Goal: Task Accomplishment & Management: Use online tool/utility

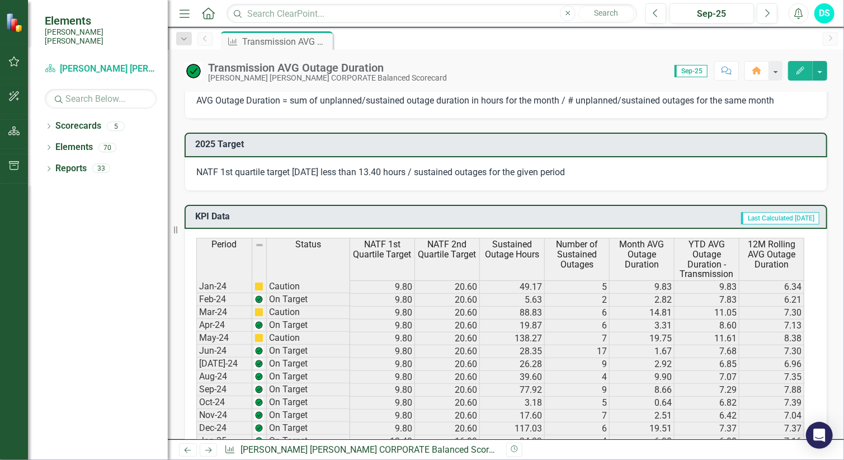
scroll to position [684, 0]
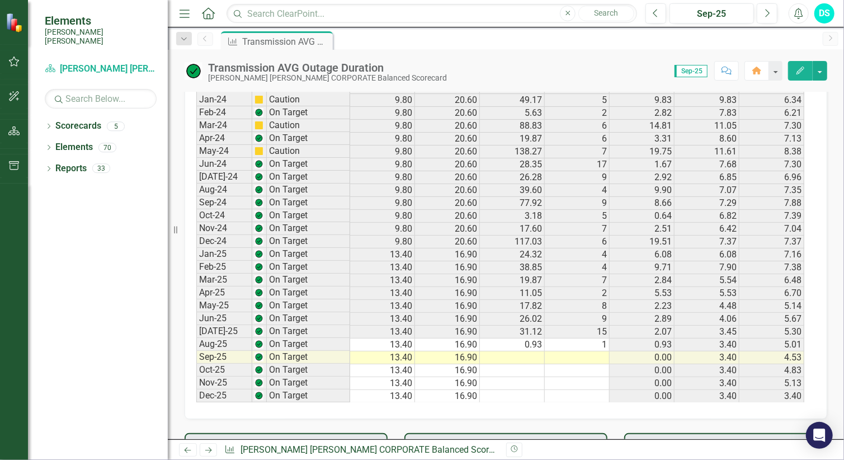
click at [597, 356] on td at bounding box center [577, 357] width 65 height 13
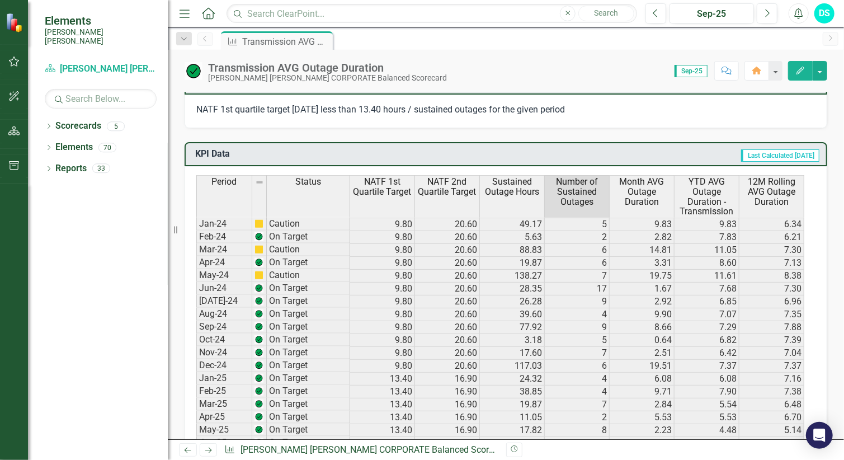
scroll to position [622, 0]
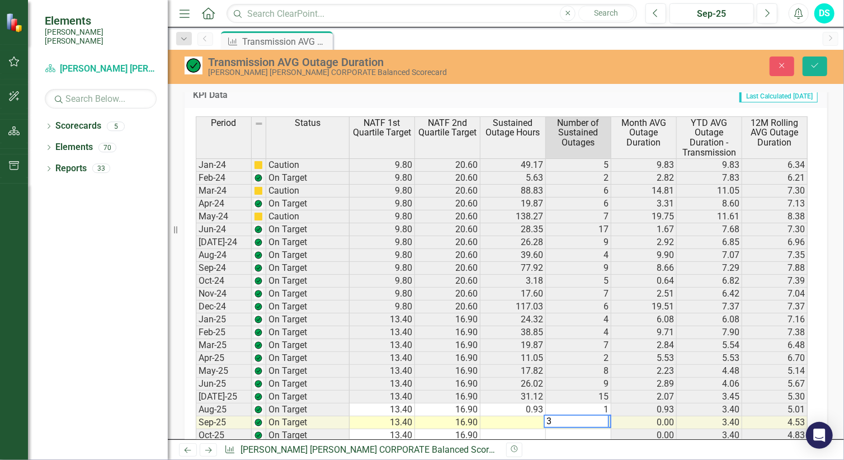
click at [522, 417] on td at bounding box center [513, 422] width 65 height 13
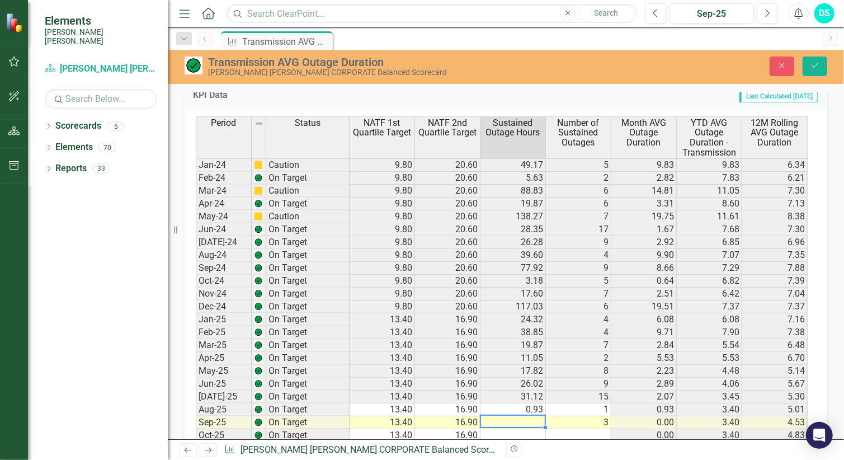
click at [526, 420] on td at bounding box center [513, 422] width 65 height 13
type textarea "49.933"
click at [820, 62] on icon "Save" at bounding box center [815, 66] width 10 height 8
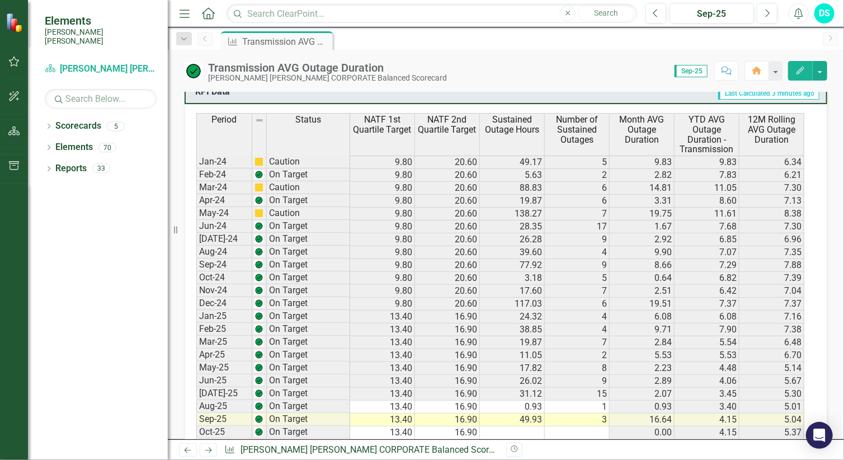
click at [591, 414] on td "3" at bounding box center [577, 420] width 65 height 13
click at [525, 417] on td "49.93" at bounding box center [512, 420] width 65 height 13
click at [575, 416] on td "3" at bounding box center [577, 420] width 65 height 13
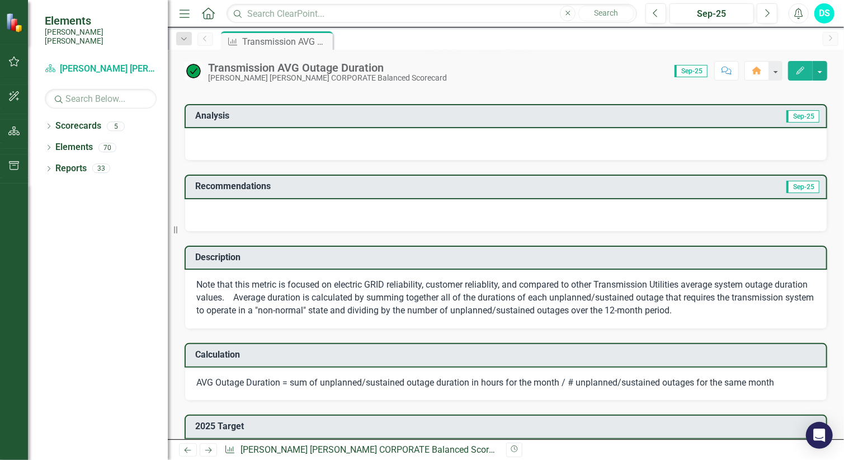
scroll to position [0, 0]
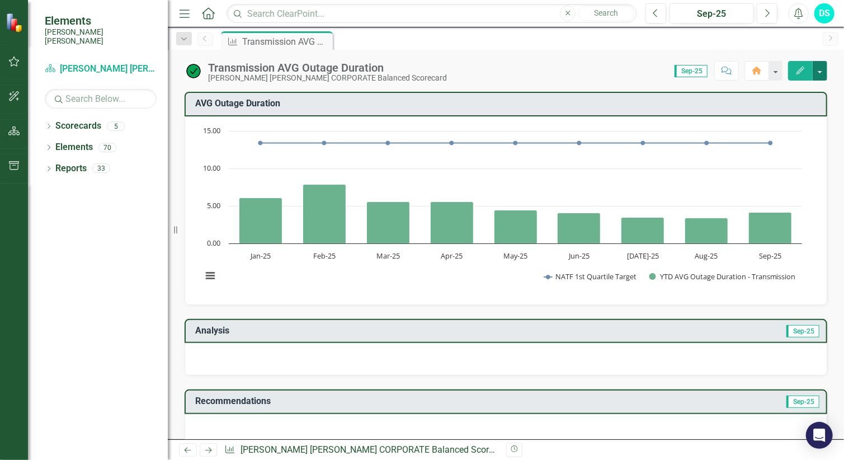
click at [819, 74] on button "button" at bounding box center [820, 71] width 15 height 20
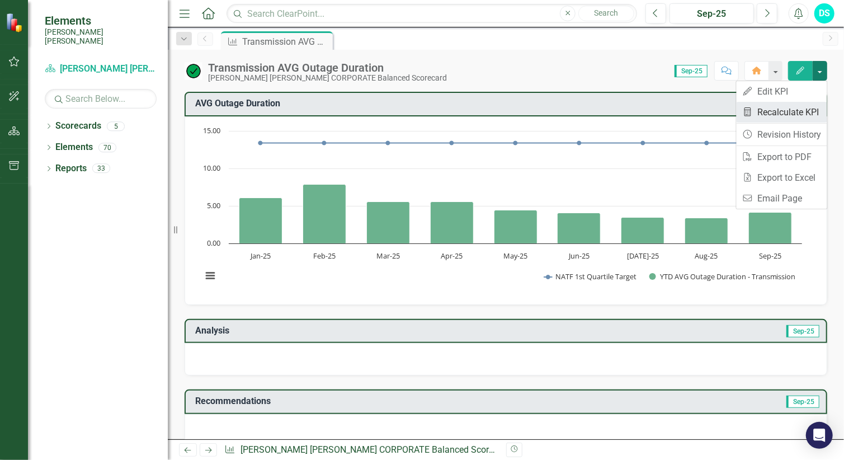
click at [801, 111] on link "Recalculate KPI Recalculate KPI" at bounding box center [782, 112] width 91 height 21
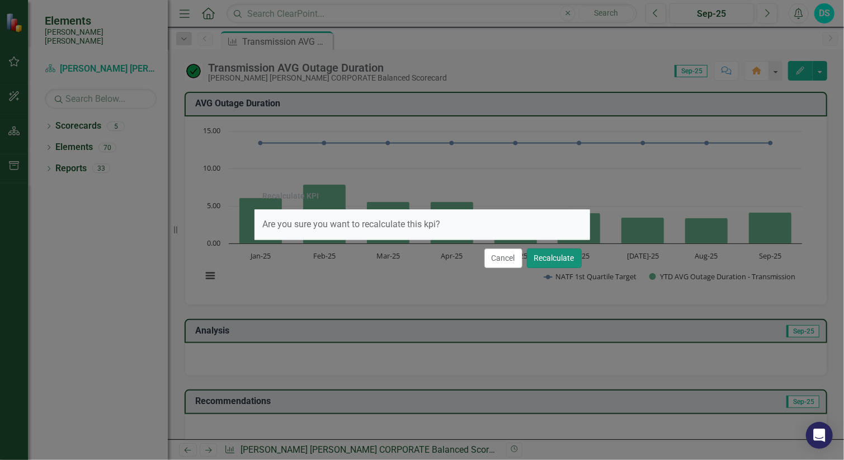
click at [556, 256] on button "Recalculate" at bounding box center [554, 258] width 55 height 20
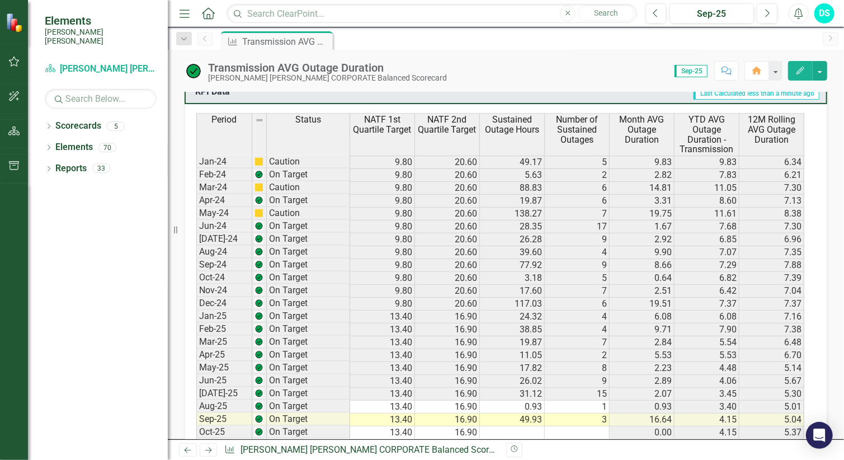
scroll to position [746, 0]
